Goal: Check status: Check status

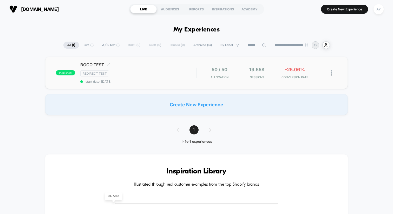
click at [178, 75] on div "Redirect Test" at bounding box center [138, 73] width 116 height 6
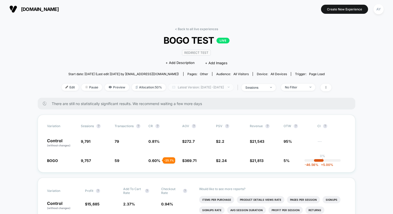
click at [183, 86] on span "Latest Version: [DATE] - [DATE]" at bounding box center [200, 87] width 65 height 7
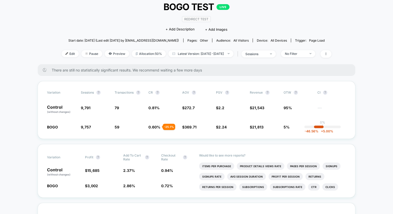
scroll to position [33, 0]
click at [181, 54] on span "Latest Version: [DATE] - [DATE]" at bounding box center [200, 54] width 65 height 7
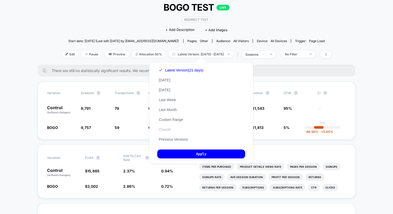
click at [168, 130] on button "Overall" at bounding box center [164, 129] width 15 height 5
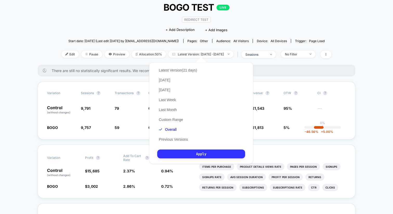
click at [185, 155] on button "Apply" at bounding box center [201, 153] width 88 height 9
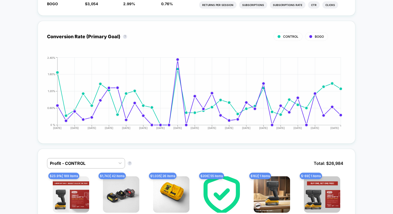
scroll to position [197, 0]
